Goal: Information Seeking & Learning: Answer question/provide support

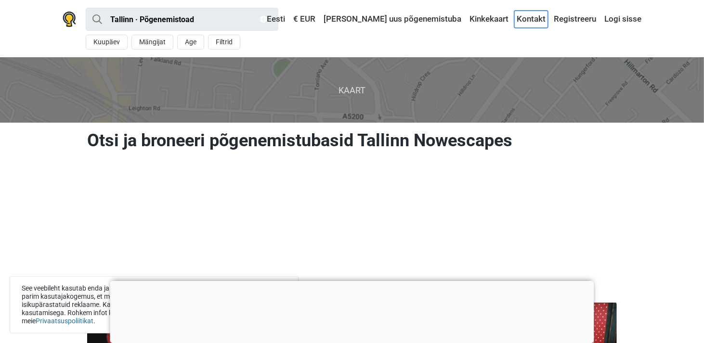
click at [537, 18] on link "Kontakt" at bounding box center [531, 19] width 34 height 17
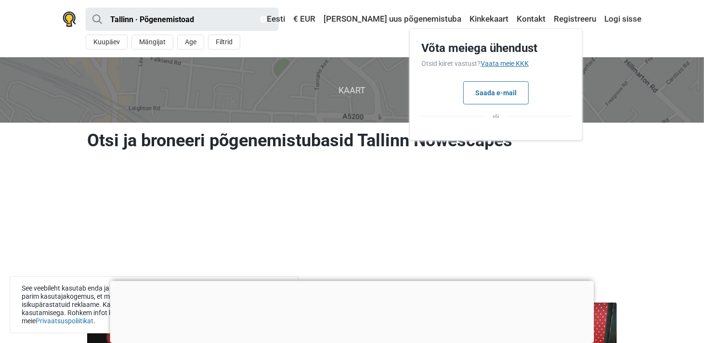
click at [504, 64] on link "Vaata meie KKK" at bounding box center [505, 64] width 48 height 8
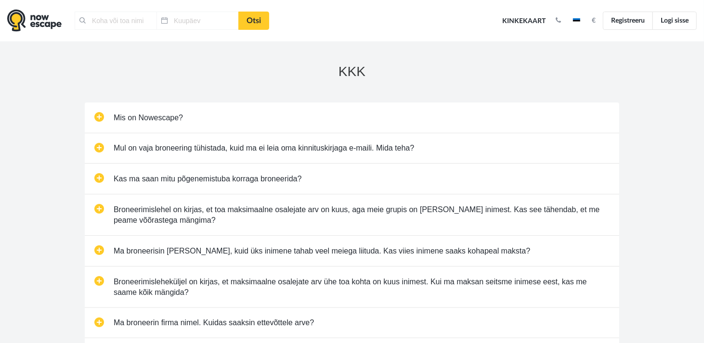
type input "[GEOGRAPHIC_DATA], [GEOGRAPHIC_DATA]"
type input "[DATE]"
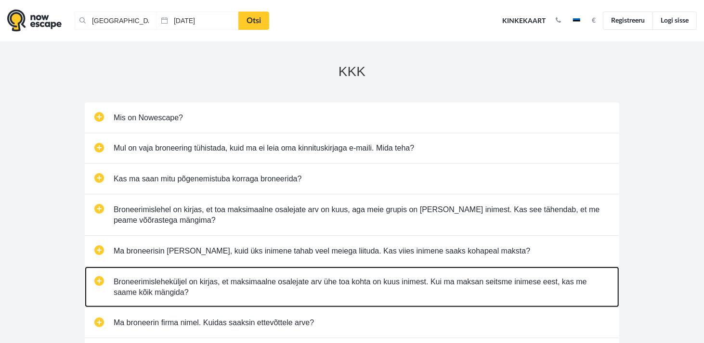
click at [446, 282] on link "Broneerimisleheküljel on kirjas, et maksimaalne osalejate arv ühe toa kohta on …" at bounding box center [352, 287] width 535 height 41
